Goal: Navigation & Orientation: Find specific page/section

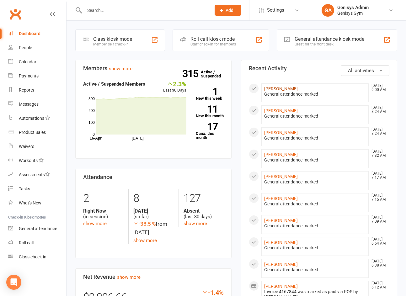
click at [286, 87] on link "[PERSON_NAME]" at bounding box center [281, 88] width 34 height 5
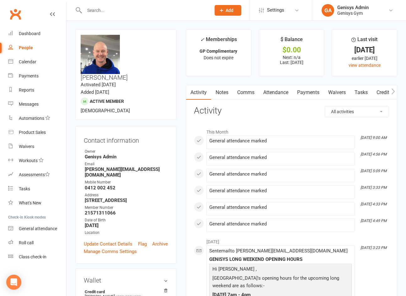
click at [37, 41] on link "People" at bounding box center [37, 48] width 58 height 14
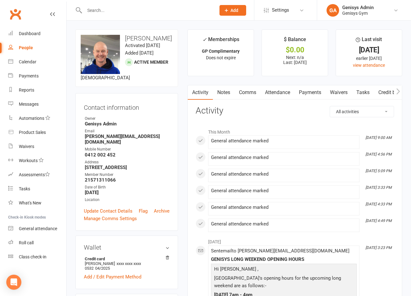
select select "100"
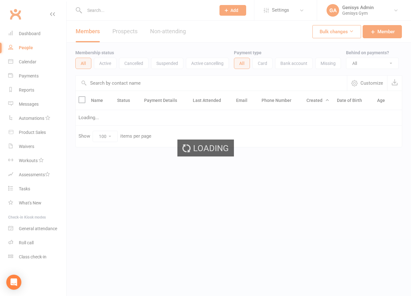
click at [37, 34] on div "Loading" at bounding box center [205, 148] width 411 height 296
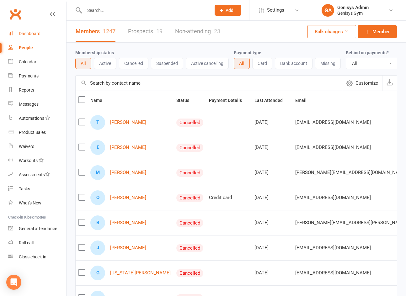
click at [37, 34] on div "Dashboard" at bounding box center [30, 33] width 22 height 5
